Goal: Information Seeking & Learning: Check status

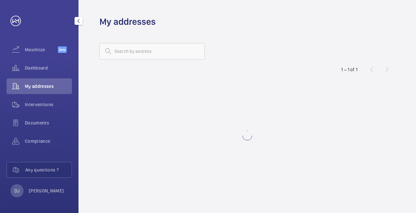
click at [42, 69] on span "Dashboard" at bounding box center [48, 68] width 47 height 7
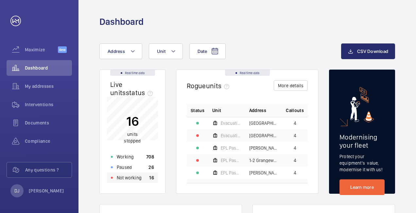
click at [146, 177] on div "Not working 16" at bounding box center [132, 178] width 51 height 10
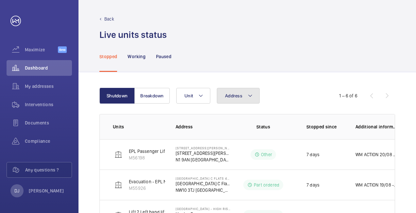
click at [229, 99] on button "Address" at bounding box center [238, 96] width 43 height 16
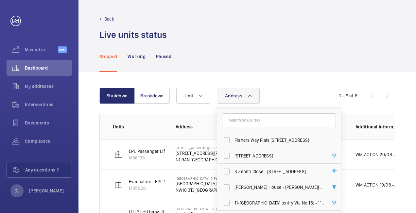
click at [251, 122] on input "text" at bounding box center [279, 121] width 114 height 14
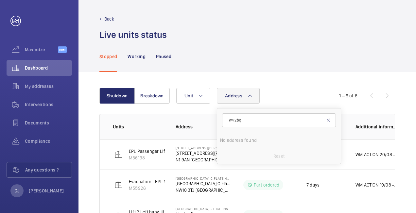
type input "w4 2bq"
click at [246, 141] on li "No address found" at bounding box center [279, 140] width 124 height 16
drag, startPoint x: 258, startPoint y: 120, endPoint x: 229, endPoint y: 120, distance: 29.4
click at [218, 120] on form "w4 2bq" at bounding box center [279, 121] width 124 height 24
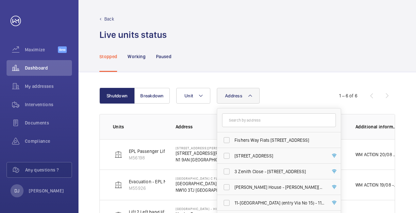
click at [340, 65] on div "Stopped Working Paused" at bounding box center [247, 56] width 296 height 31
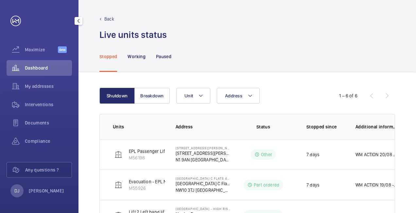
click at [41, 71] on span "Dashboard" at bounding box center [48, 68] width 47 height 7
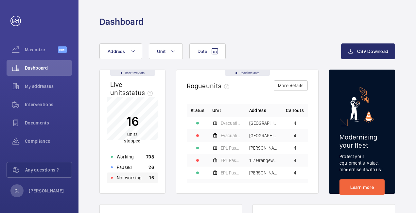
click at [143, 179] on div "Not working 16" at bounding box center [132, 178] width 51 height 10
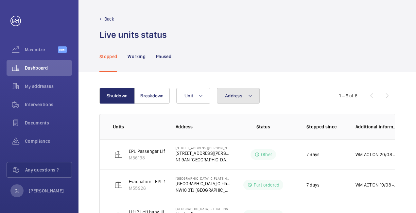
click at [242, 93] on button "Address" at bounding box center [238, 96] width 43 height 16
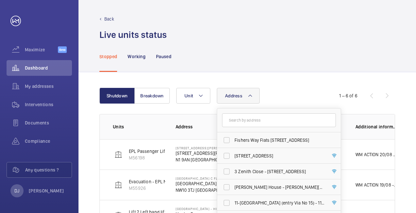
drag, startPoint x: 254, startPoint y: 118, endPoint x: 246, endPoint y: 115, distance: 8.3
click at [253, 118] on input "text" at bounding box center [279, 121] width 114 height 14
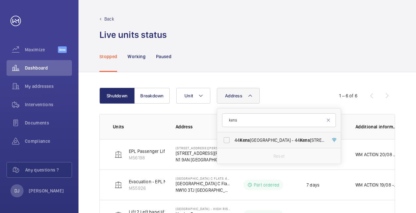
type input "kens"
click at [276, 140] on span "44 [GEOGRAPHIC_DATA] - [STREET_ADDRESS]" at bounding box center [280, 140] width 90 height 7
click at [233, 140] on input "44 [GEOGRAPHIC_DATA] - [STREET_ADDRESS]" at bounding box center [226, 140] width 13 height 13
checkbox input "true"
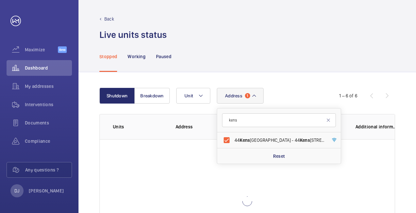
click at [310, 72] on wm-front-tabs "Stopped Working Paused Shutdown Breakdown Address 1 kens [STREET_ADDRESS] Reset…" at bounding box center [248, 160] width 338 height 238
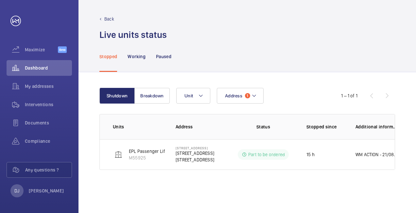
click at [249, 29] on div "Live units status﻿" at bounding box center [247, 35] width 296 height 12
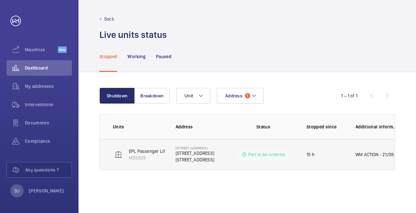
click at [312, 153] on p "15 h" at bounding box center [311, 154] width 8 height 7
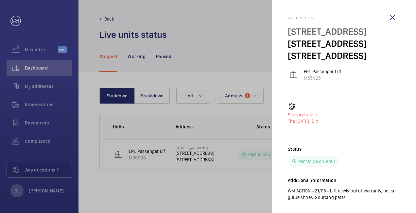
drag, startPoint x: 349, startPoint y: 184, endPoint x: 289, endPoint y: 17, distance: 176.8
click at [289, 17] on div "Stopped unit [GEOGRAPHIC_DATA] [STREET_ADDRESS] EPL Passenger Lift M55925 Stopp…" at bounding box center [344, 114] width 113 height 196
copy div "Stopped unit [GEOGRAPHIC_DATA] [STREET_ADDRESS] EPL Passenger Lift M55925 Stopp…"
